Goal: Unclear: Browse casually

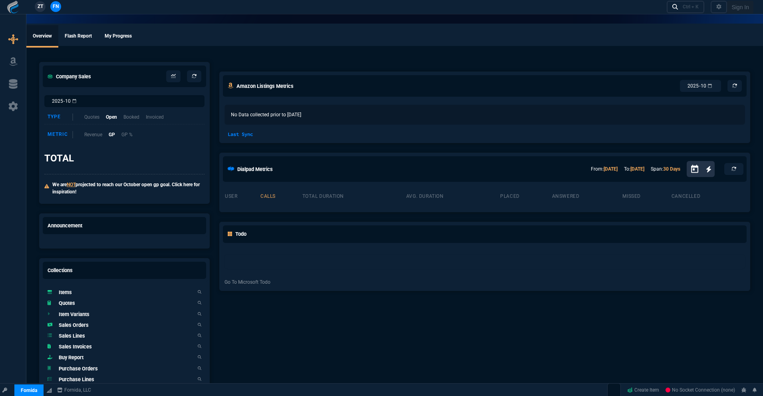
select select "18: totals"
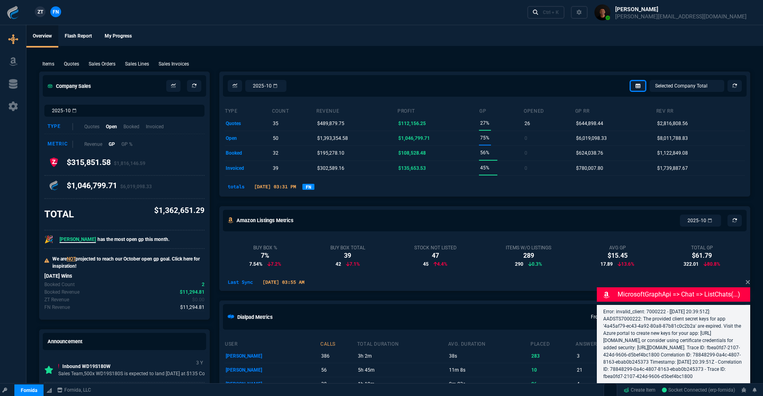
click at [315, 189] on link "FN" at bounding box center [309, 187] width 12 height 6
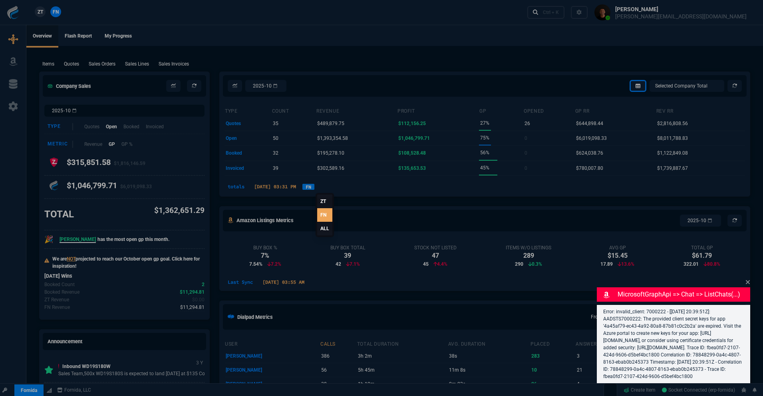
click at [327, 228] on link "ALL" at bounding box center [324, 229] width 15 height 14
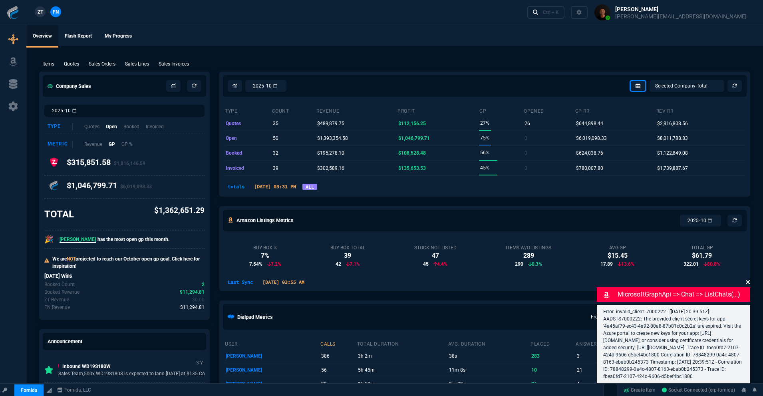
click at [749, 280] on icon at bounding box center [748, 282] width 4 height 4
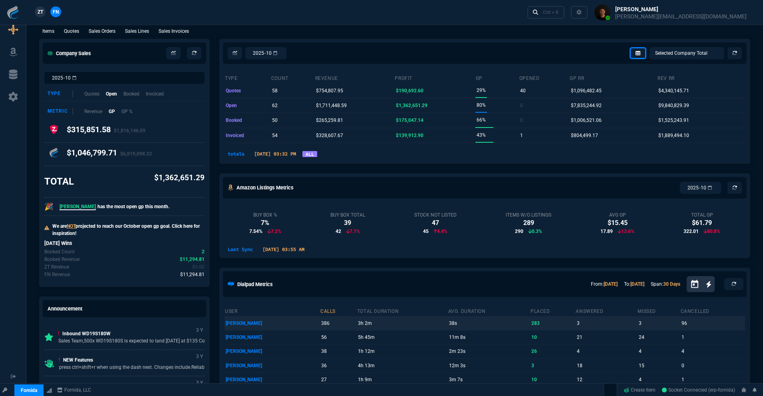
scroll to position [36, 0]
